Goal: Information Seeking & Learning: Learn about a topic

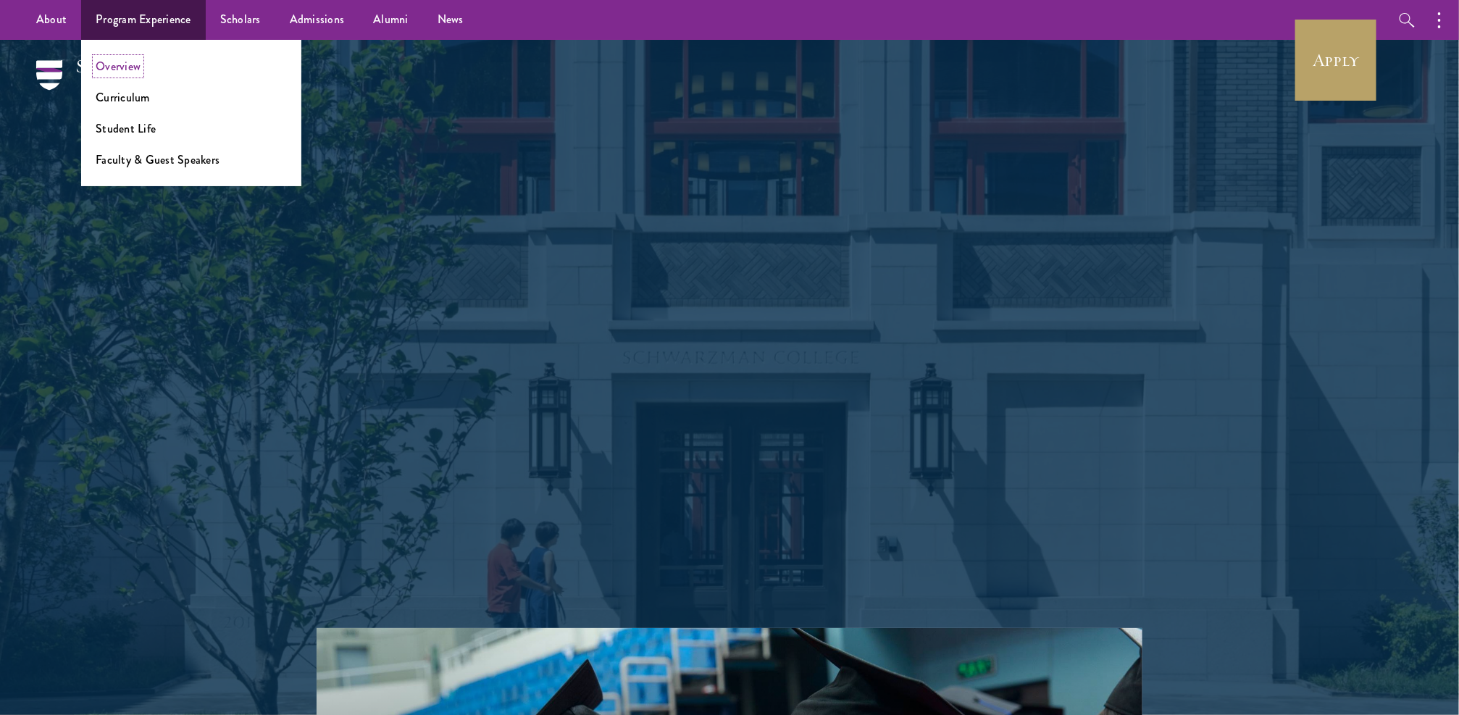
click at [133, 63] on link "Overview" at bounding box center [118, 66] width 45 height 17
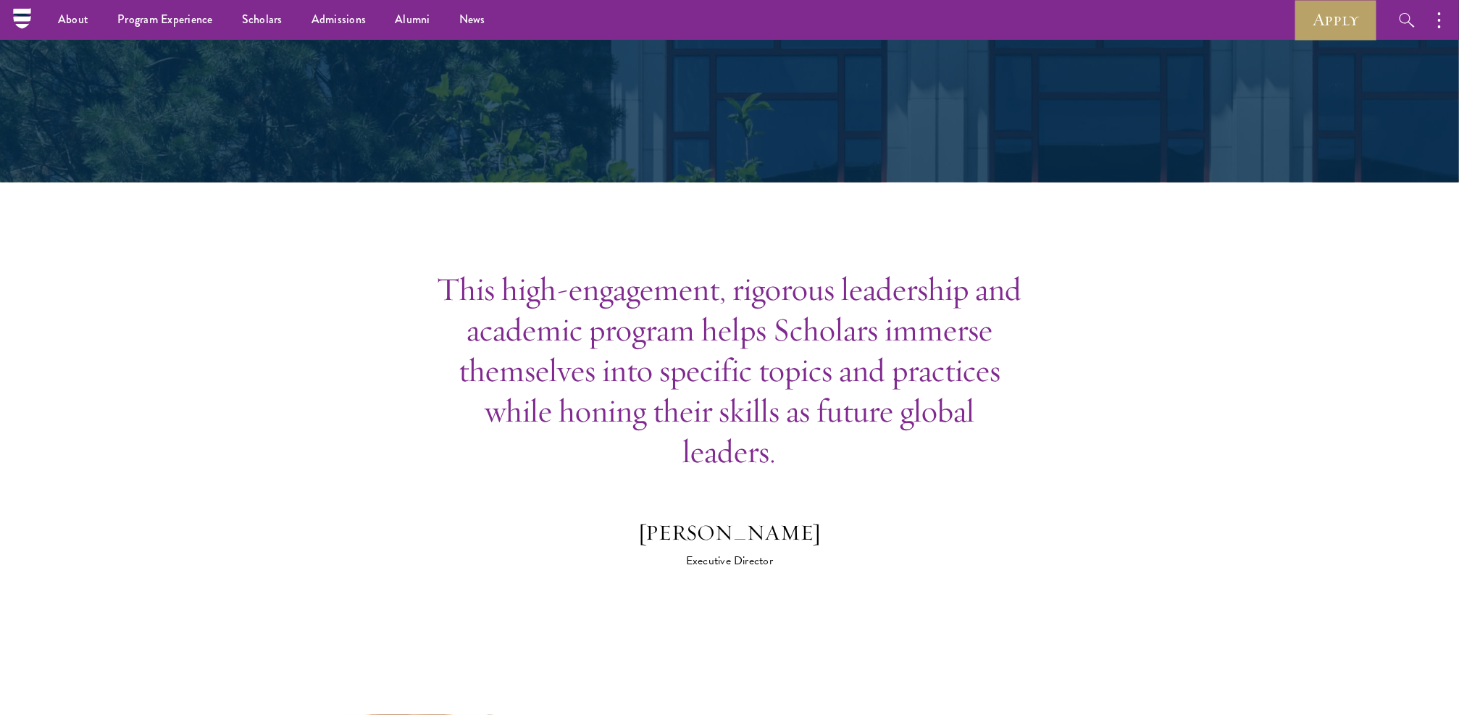
scroll to position [3710, 0]
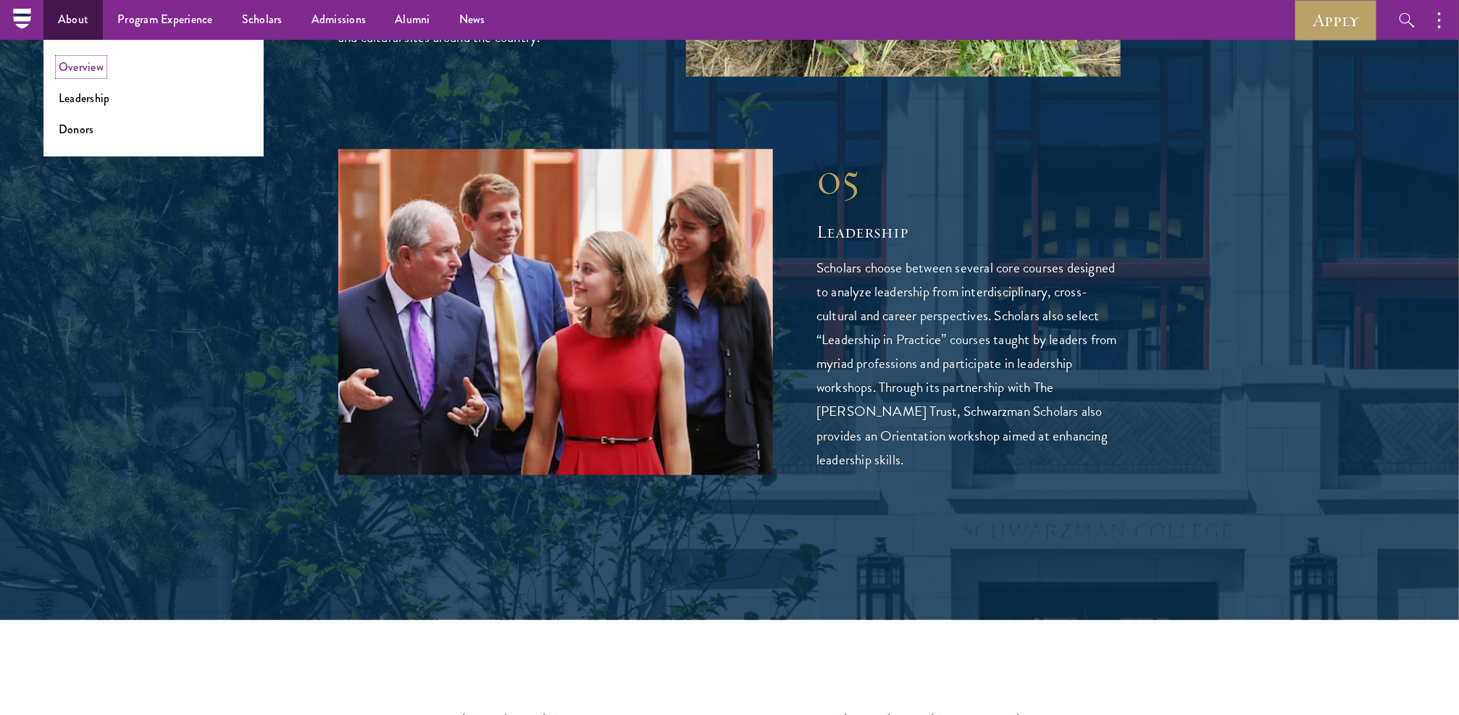
click at [91, 64] on link "Overview" at bounding box center [81, 67] width 45 height 17
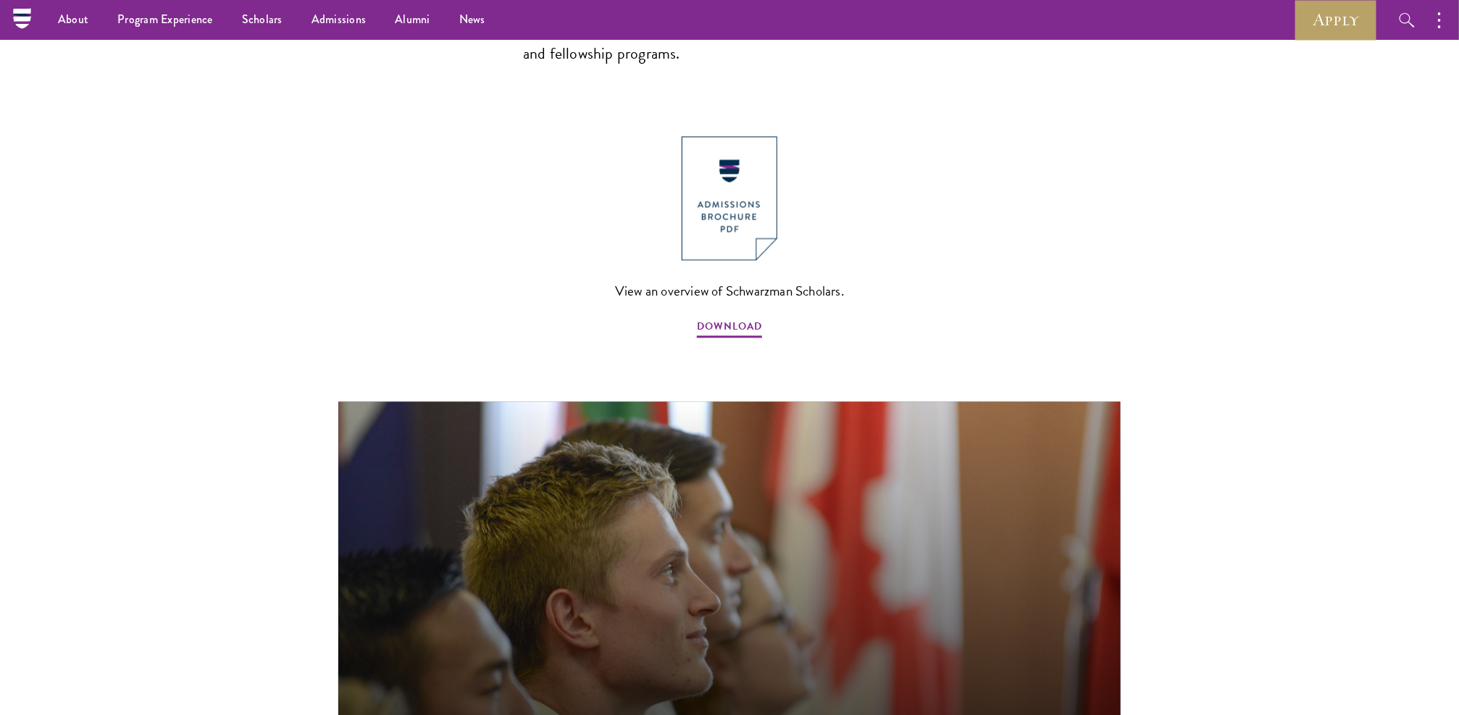
scroll to position [1521, 0]
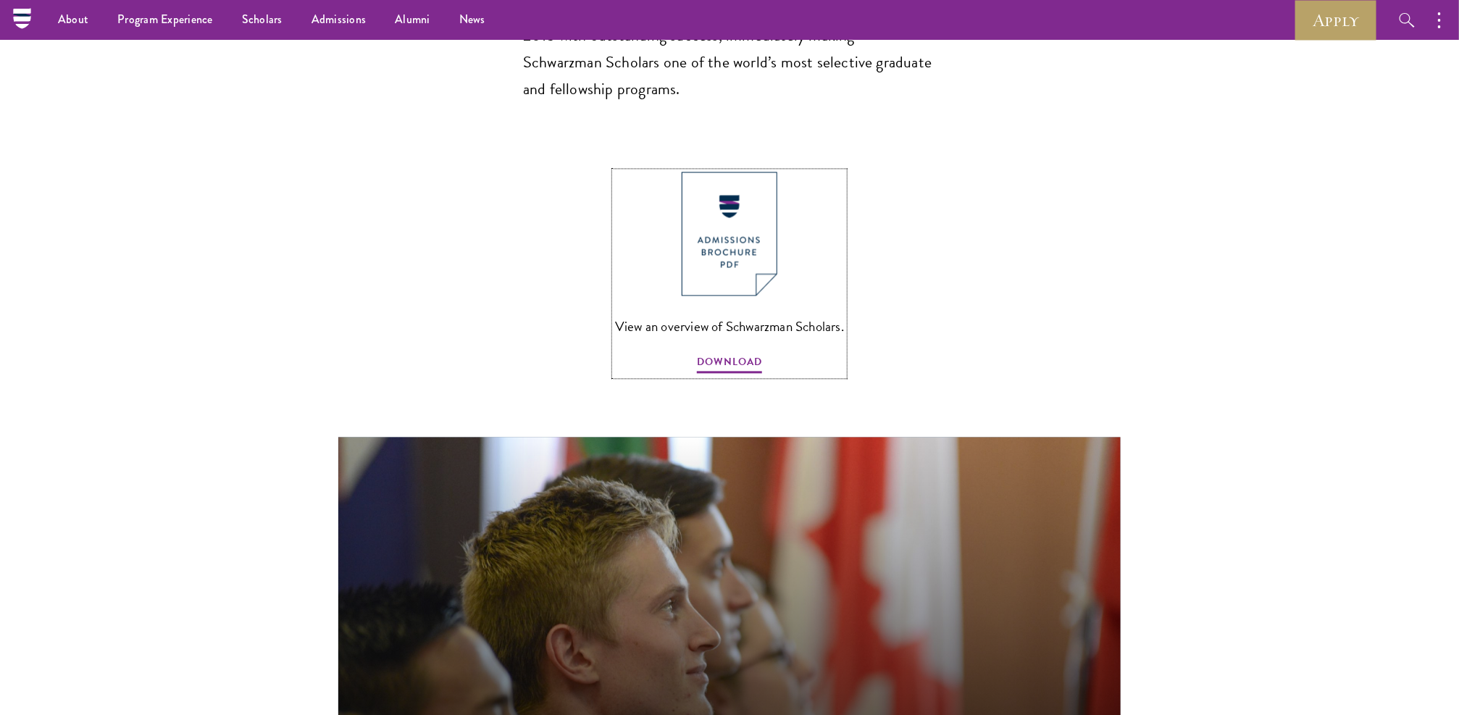
click at [735, 176] on img at bounding box center [730, 234] width 96 height 124
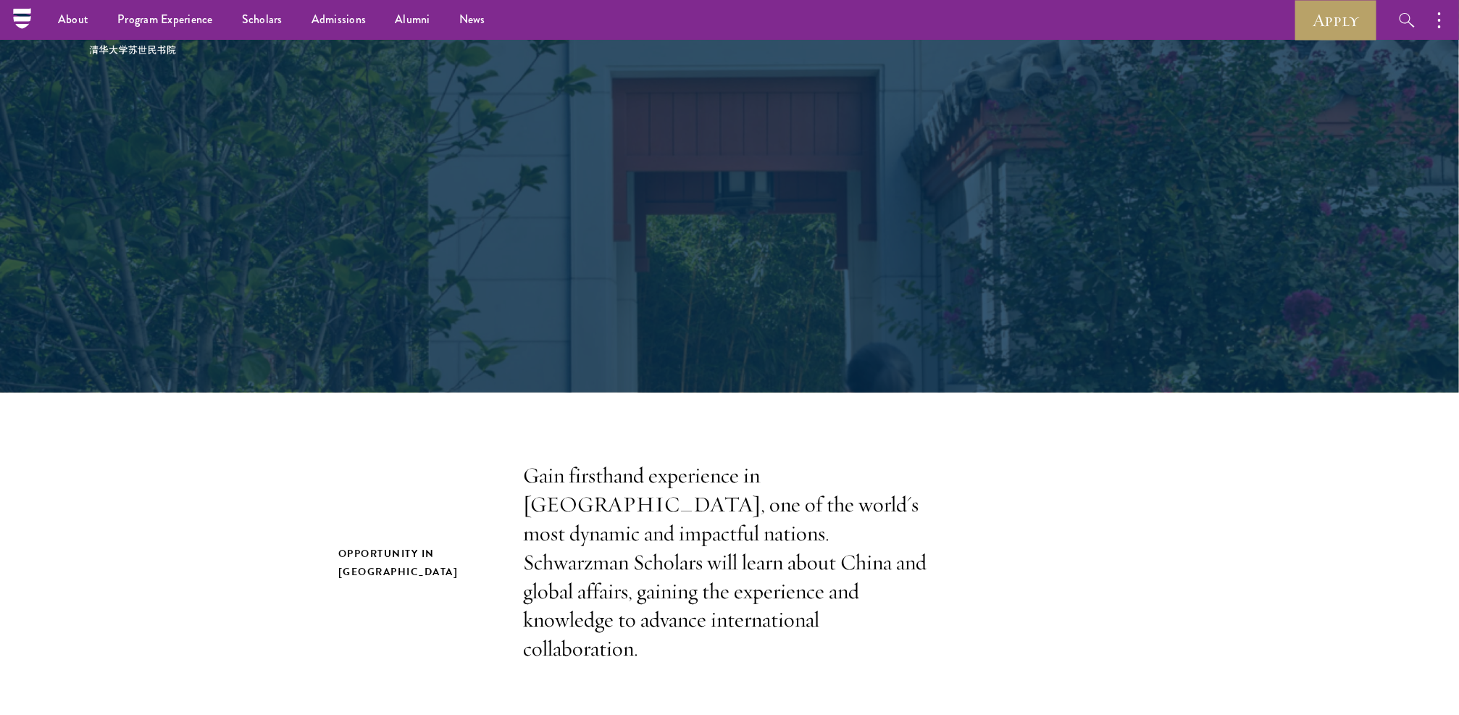
scroll to position [0, 0]
